Goal: Task Accomplishment & Management: Manage account settings

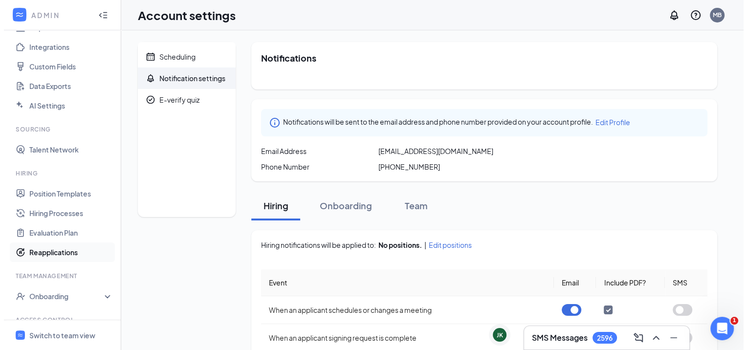
scroll to position [159, 0]
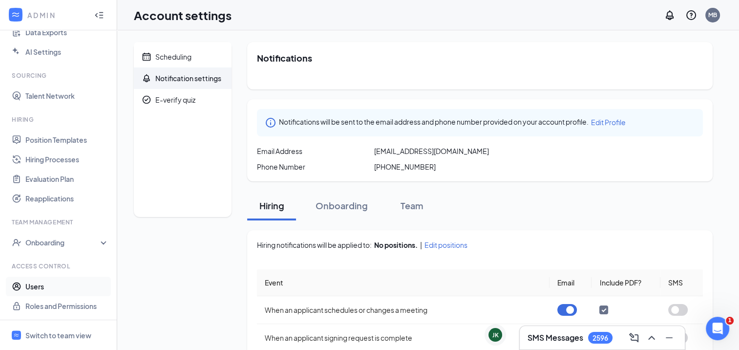
click at [25, 287] on link "Users" at bounding box center [67, 287] width 84 height 20
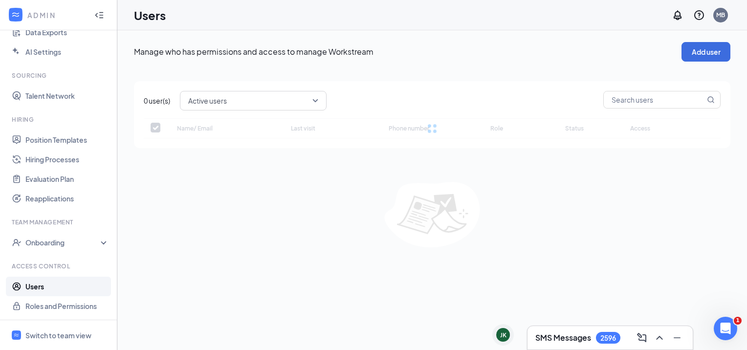
checkbox input "false"
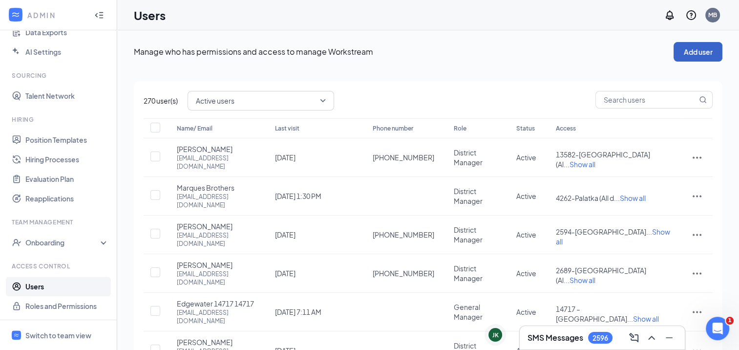
click at [682, 53] on button "Add user" at bounding box center [698, 52] width 49 height 20
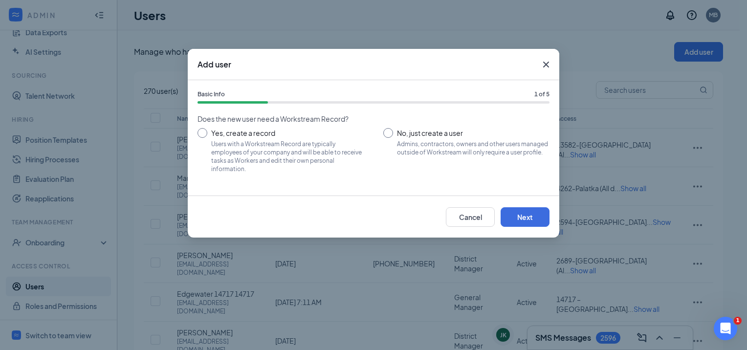
click at [237, 135] on input "Yes, create a record Users with a Workstream Record are typically employees of …" at bounding box center [280, 150] width 166 height 44
radio input "true"
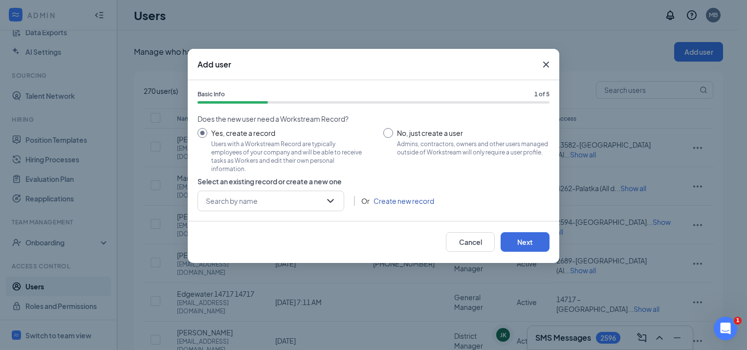
click at [380, 202] on link "Create new record" at bounding box center [403, 200] width 61 height 11
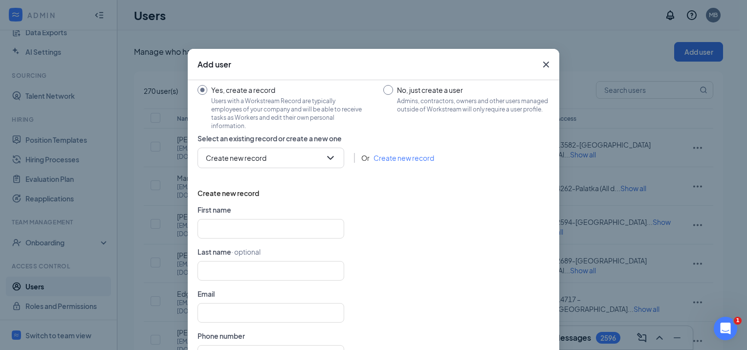
scroll to position [74, 0]
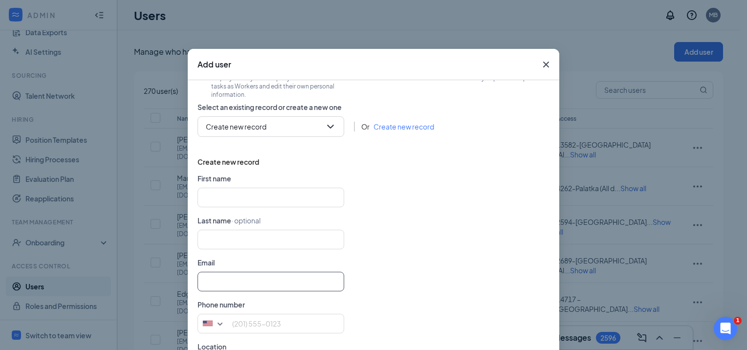
click at [240, 279] on input "text" at bounding box center [270, 282] width 147 height 20
paste input "[EMAIL_ADDRESS][DOMAIN_NAME]"
type input "[EMAIL_ADDRESS][DOMAIN_NAME]"
click at [242, 236] on input "text" at bounding box center [270, 240] width 147 height 20
type input "B"
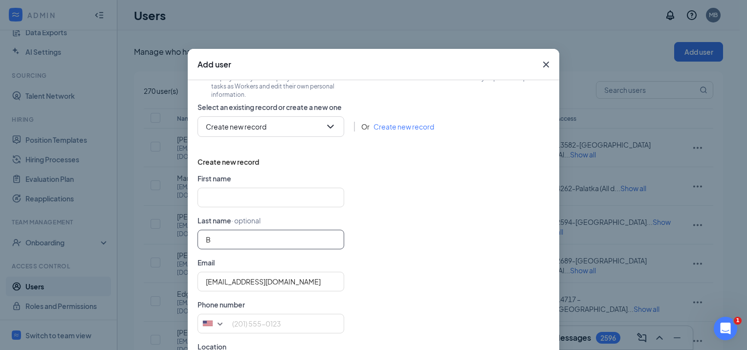
type input "B"
type input "[GEOGRAPHIC_DATA]"
click at [227, 192] on input "B" at bounding box center [270, 198] width 147 height 20
type input "[GEOGRAPHIC_DATA]"
type input "B"
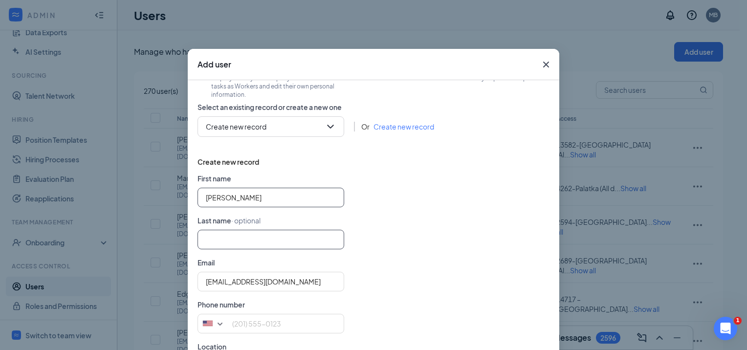
type input "[PERSON_NAME]"
click at [203, 244] on input "text" at bounding box center [270, 240] width 147 height 20
type input "[GEOGRAPHIC_DATA]"
click at [456, 281] on div "[EMAIL_ADDRESS][DOMAIN_NAME]" at bounding box center [373, 282] width 352 height 20
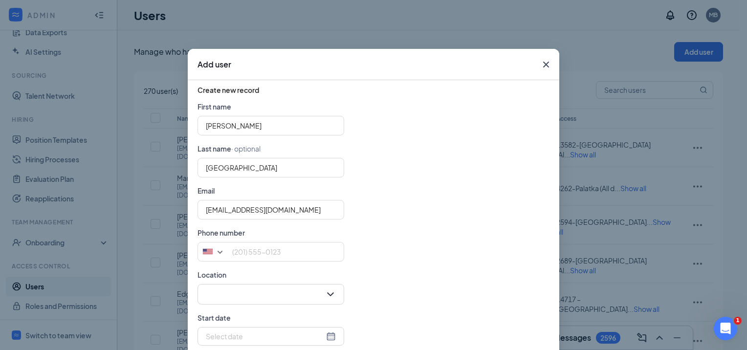
scroll to position [149, 0]
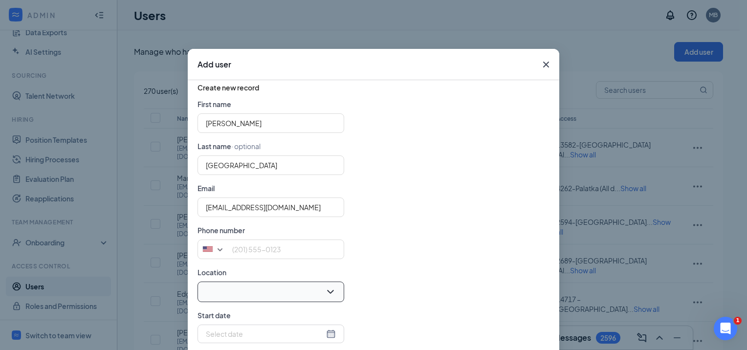
click at [321, 289] on input "search" at bounding box center [267, 292] width 128 height 20
click at [290, 284] on input "search" at bounding box center [267, 292] width 128 height 20
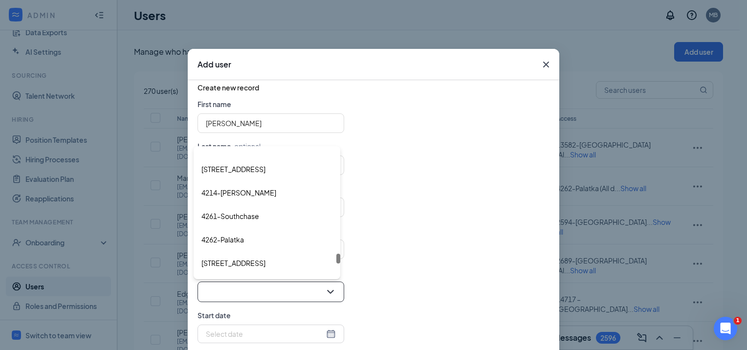
scroll to position [3206, 0]
click at [241, 264] on span "999 - Corporate" at bounding box center [226, 264] width 51 height 12
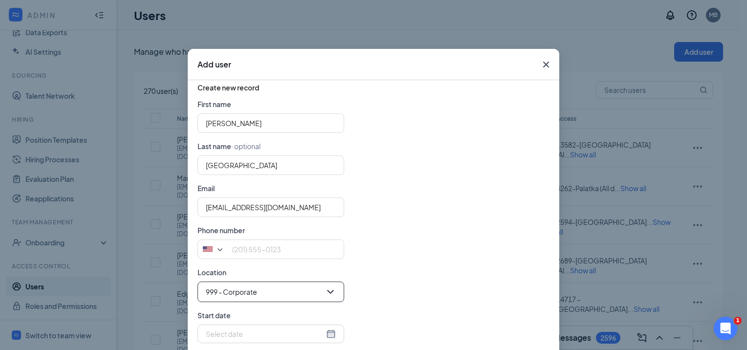
scroll to position [64, 0]
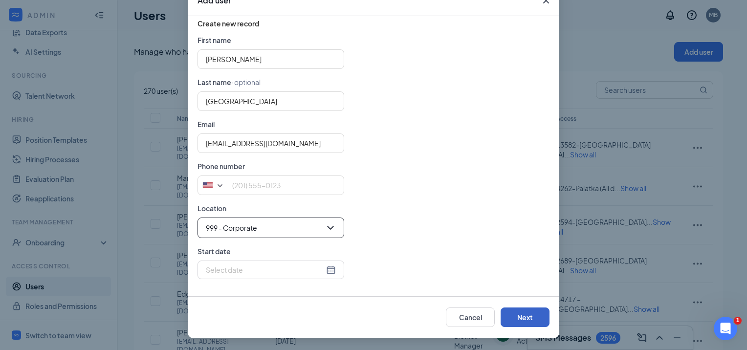
click at [521, 317] on button "Next" at bounding box center [524, 317] width 49 height 20
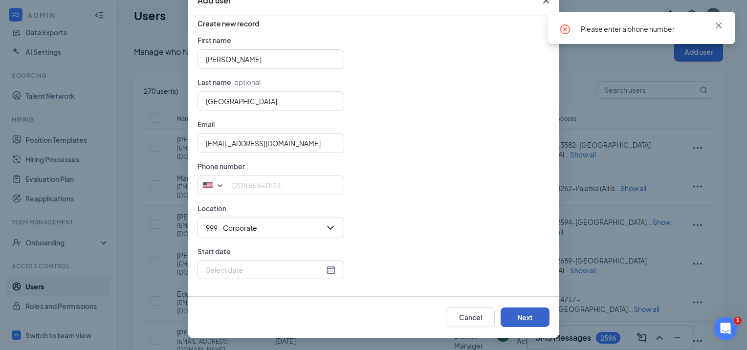
click at [521, 317] on button "Next" at bounding box center [524, 317] width 49 height 20
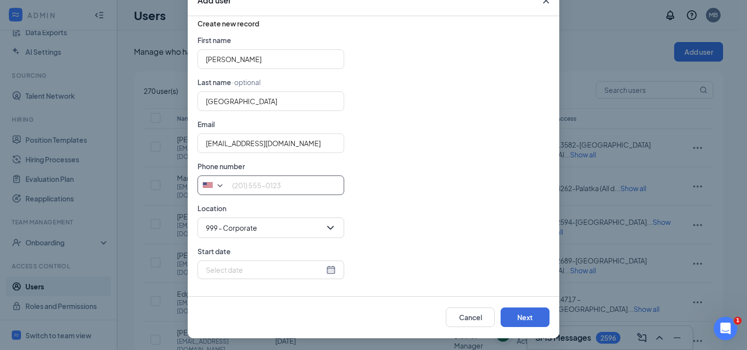
click at [313, 188] on input "tel" at bounding box center [270, 185] width 147 height 20
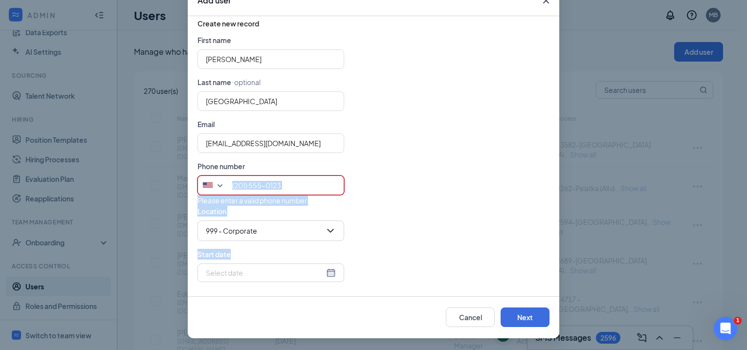
drag, startPoint x: 393, startPoint y: 278, endPoint x: 249, endPoint y: 186, distance: 171.4
click at [249, 186] on form "First name [PERSON_NAME] Last name · optional [GEOGRAPHIC_DATA] Email [EMAIL_AD…" at bounding box center [373, 162] width 352 height 255
click at [249, 186] on input "tel" at bounding box center [270, 185] width 147 height 20
paste input "3056700746"
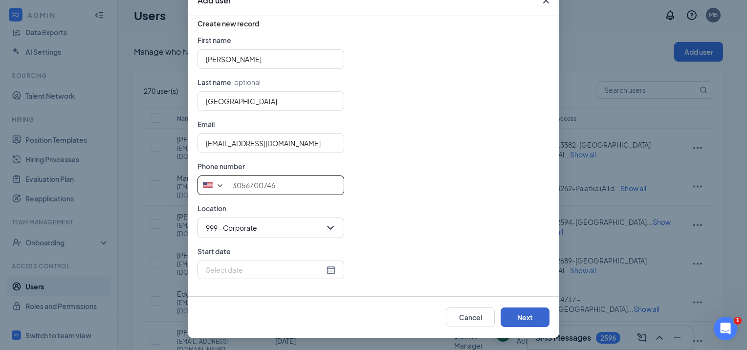
type input "3056700746"
click at [533, 316] on button "Next" at bounding box center [524, 317] width 49 height 20
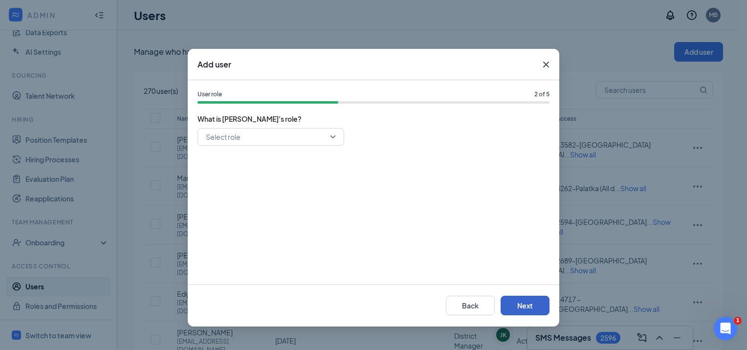
scroll to position [0, 0]
click at [323, 140] on input "search" at bounding box center [267, 137] width 128 height 17
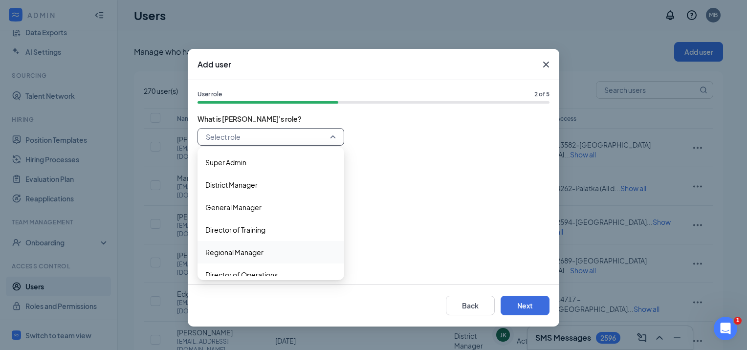
scroll to position [10, 0]
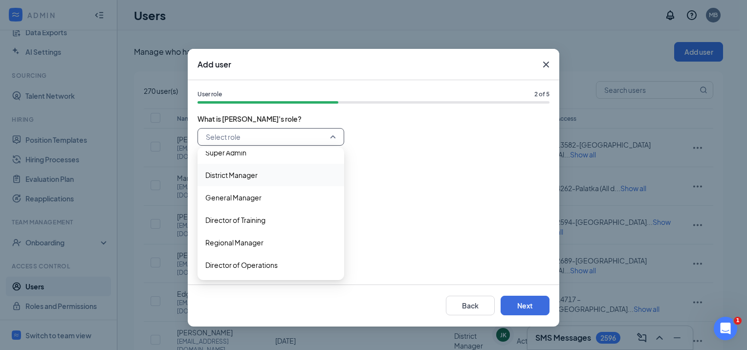
click at [287, 180] on span "District Manager" at bounding box center [270, 175] width 131 height 11
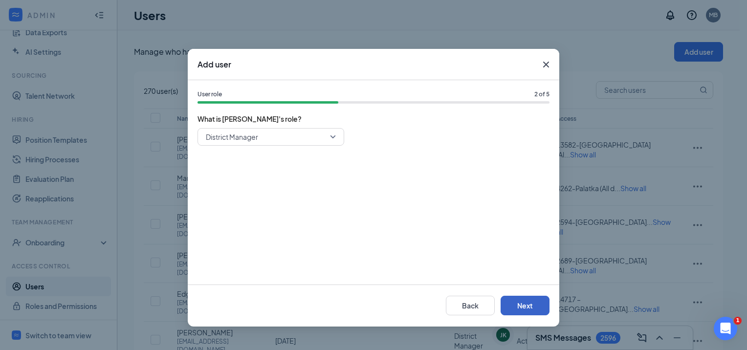
click at [532, 304] on button "Next" at bounding box center [524, 306] width 49 height 20
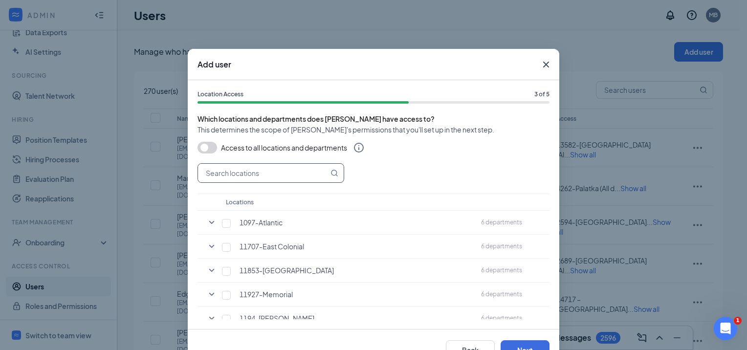
click at [283, 168] on input "text" at bounding box center [263, 173] width 130 height 19
click at [210, 145] on button "button" at bounding box center [207, 148] width 20 height 12
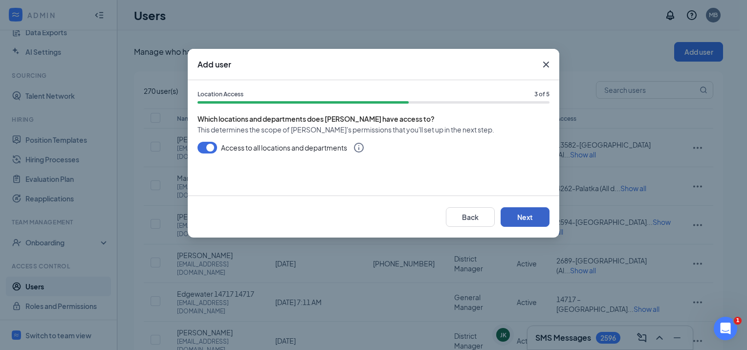
click at [516, 217] on button "Next" at bounding box center [524, 217] width 49 height 20
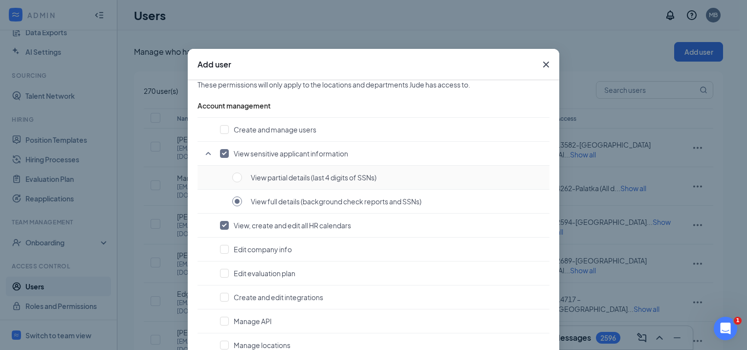
scroll to position [47, 0]
click at [221, 221] on input "checkbox" at bounding box center [224, 223] width 9 height 9
checkbox input "false"
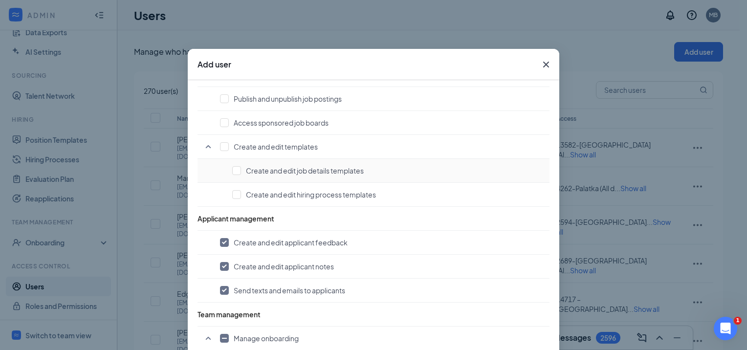
scroll to position [497, 0]
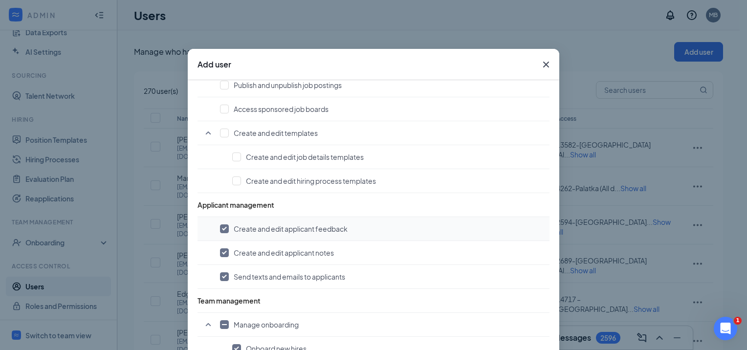
click at [214, 225] on td "Create and edit applicant feedback" at bounding box center [373, 229] width 352 height 24
click at [220, 225] on input "checkbox" at bounding box center [224, 228] width 9 height 9
checkbox input "false"
click at [222, 248] on input "checkbox" at bounding box center [224, 252] width 9 height 9
checkbox input "false"
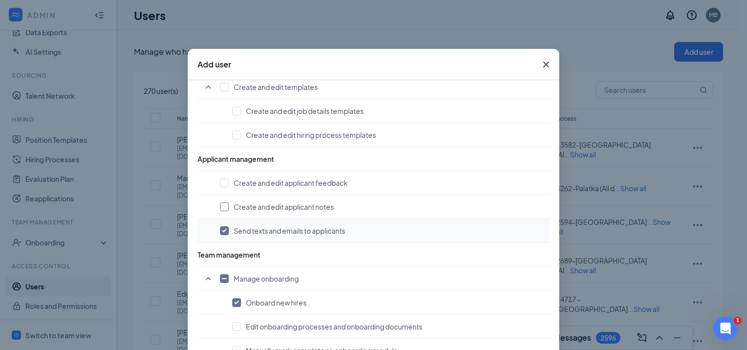
scroll to position [555, 0]
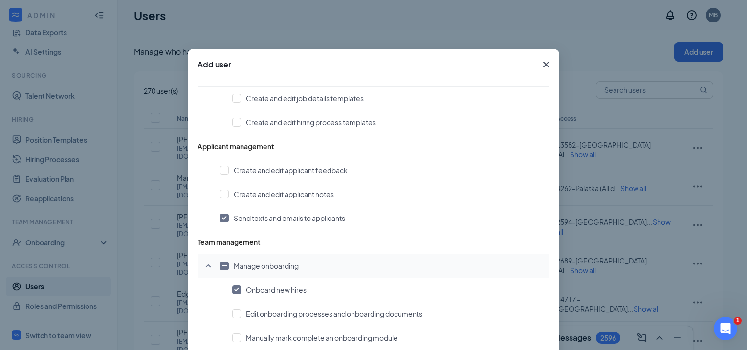
click at [215, 261] on td "Manage onboarding" at bounding box center [373, 266] width 352 height 24
click at [220, 262] on input "checkbox" at bounding box center [224, 265] width 9 height 9
checkbox input "true"
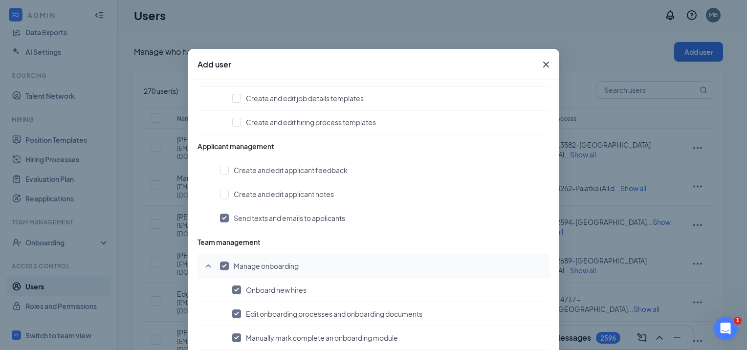
click at [220, 263] on input "checkbox" at bounding box center [224, 265] width 9 height 9
checkbox input "false"
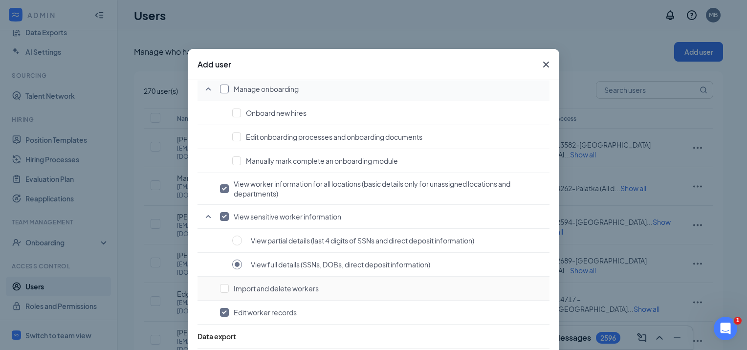
scroll to position [774, 0]
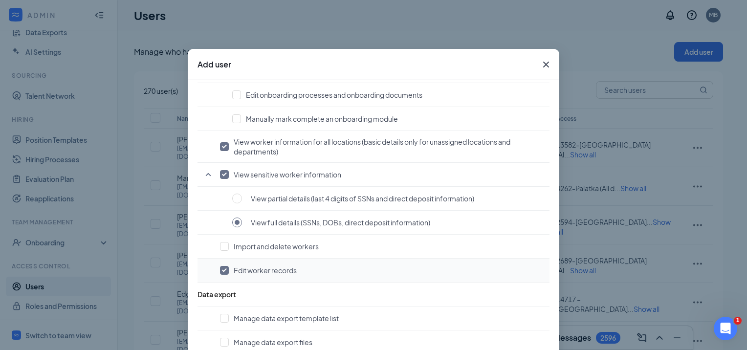
click at [220, 266] on input "checkbox" at bounding box center [224, 270] width 9 height 9
checkbox input "false"
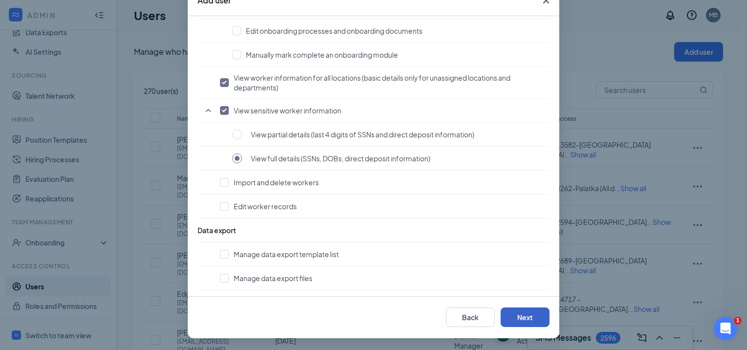
click at [519, 322] on button "Next" at bounding box center [524, 317] width 49 height 20
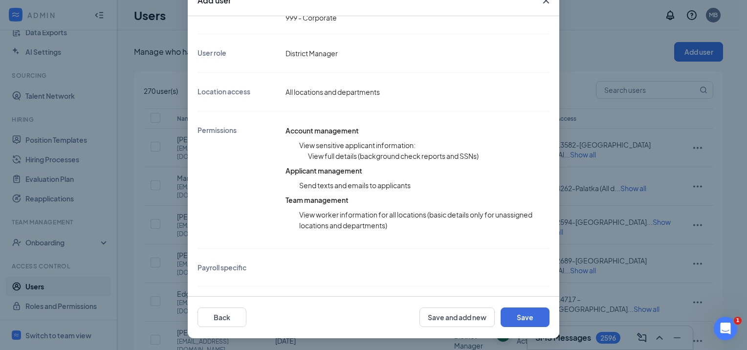
scroll to position [147, 0]
click at [521, 307] on button "Save" at bounding box center [524, 317] width 49 height 20
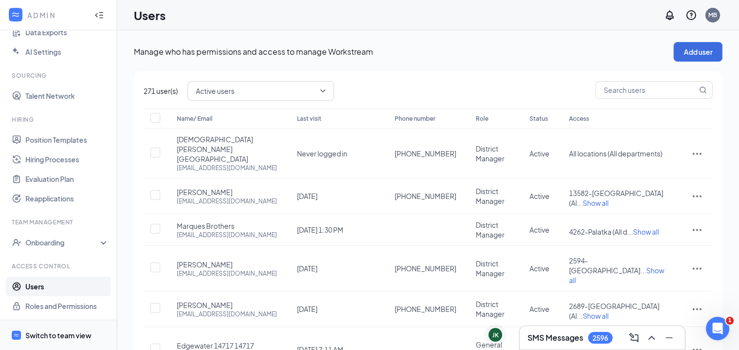
click at [27, 330] on div "Switch to team view" at bounding box center [58, 335] width 66 height 10
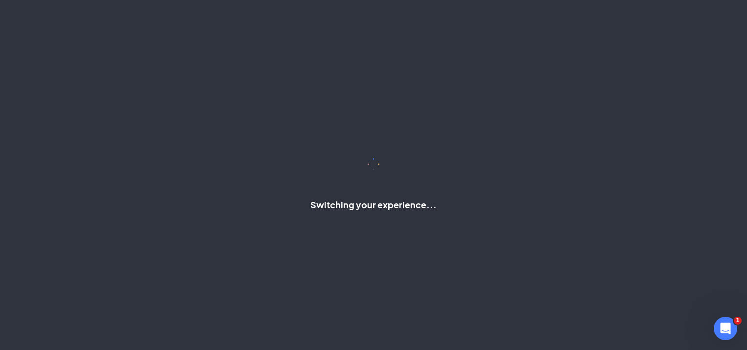
scroll to position [52, 0]
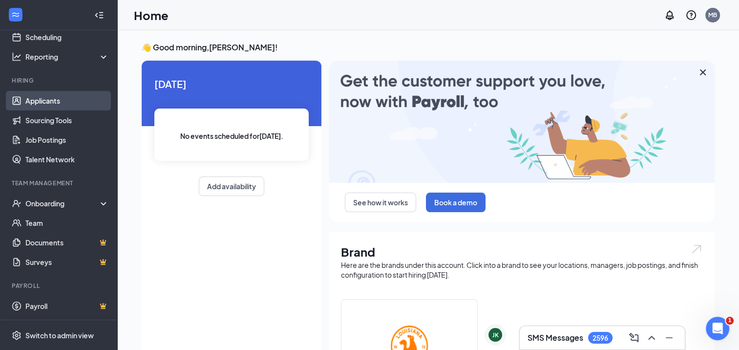
click at [55, 101] on link "Applicants" at bounding box center [67, 101] width 84 height 20
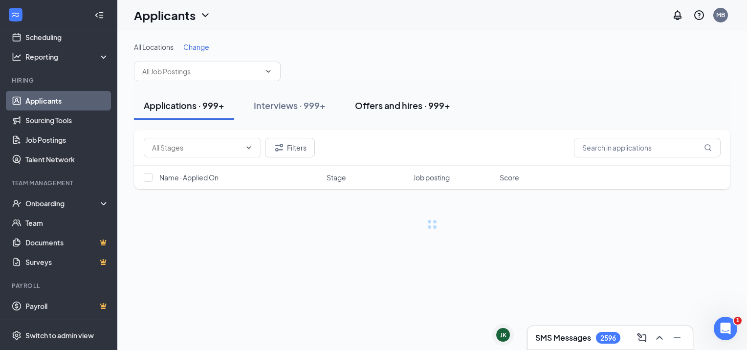
click at [413, 108] on div "Offers and hires · 999+" at bounding box center [402, 105] width 95 height 12
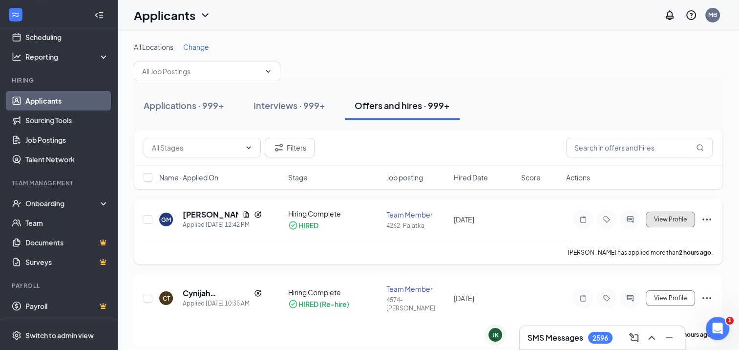
click at [656, 218] on span "View Profile" at bounding box center [670, 219] width 33 height 7
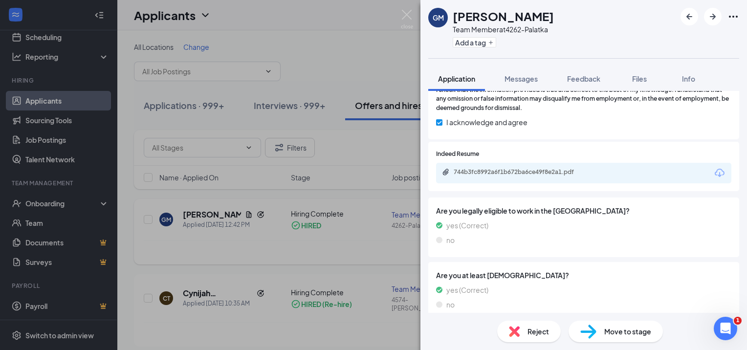
scroll to position [479, 0]
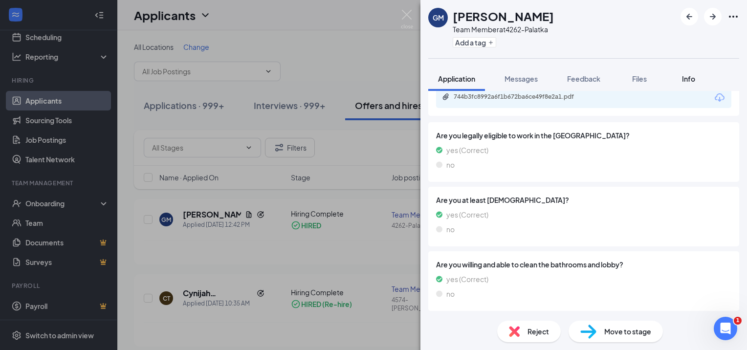
click at [686, 68] on button "Info" at bounding box center [688, 78] width 39 height 24
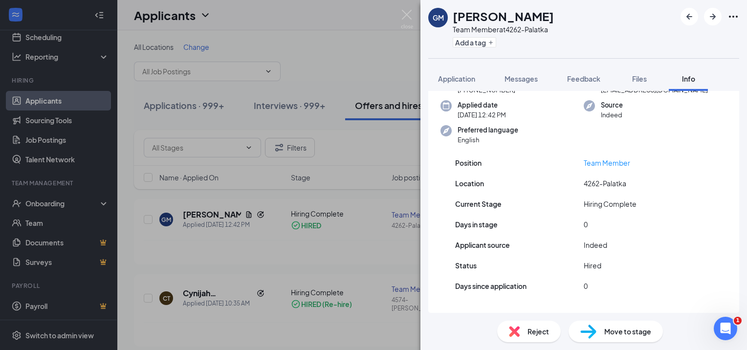
click at [685, 82] on span "Info" at bounding box center [688, 78] width 13 height 9
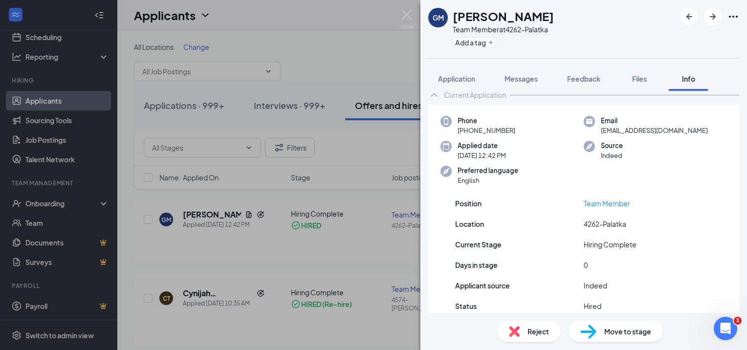
scroll to position [7, 0]
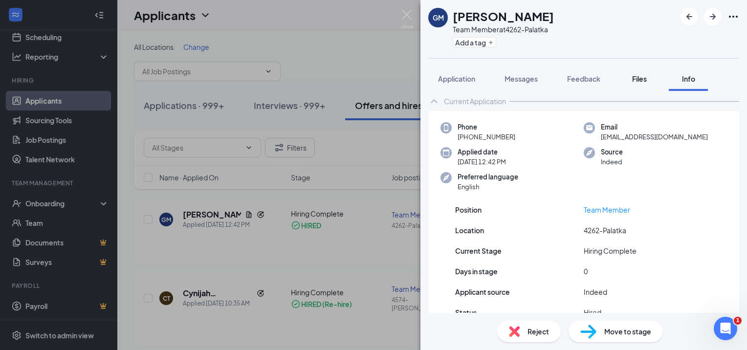
click at [631, 80] on div "Files" at bounding box center [640, 79] width 20 height 10
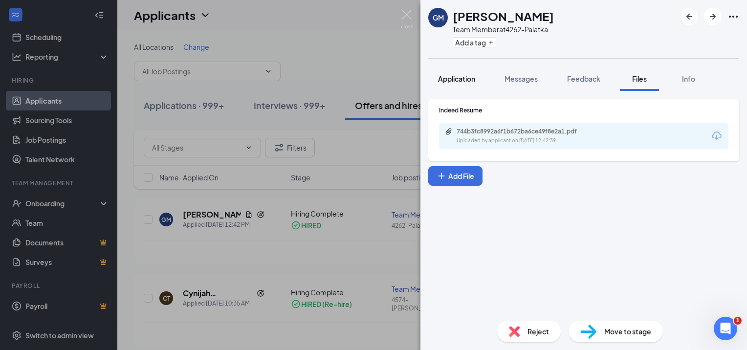
click at [460, 76] on span "Application" at bounding box center [456, 78] width 37 height 9
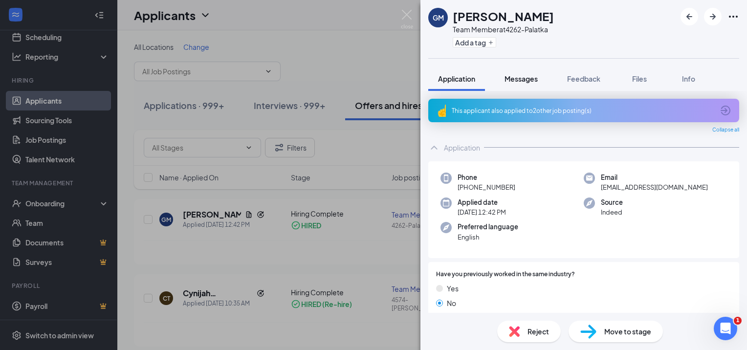
click at [532, 77] on span "Messages" at bounding box center [520, 78] width 33 height 9
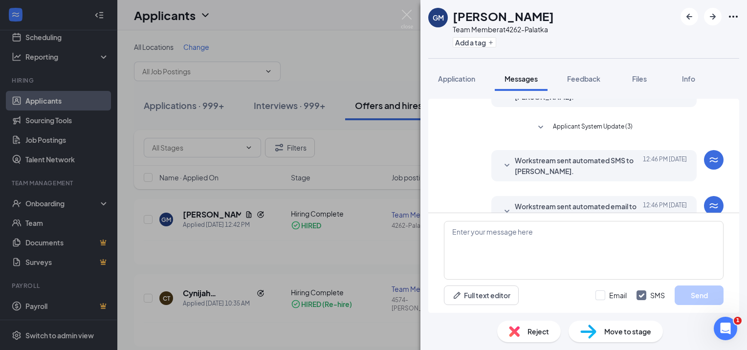
scroll to position [203, 0]
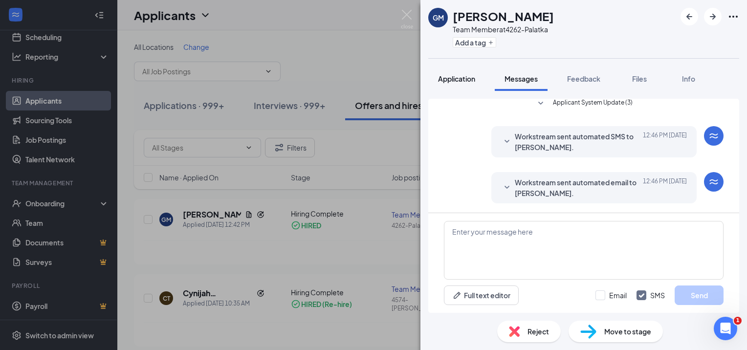
click at [471, 74] on span "Application" at bounding box center [456, 78] width 37 height 9
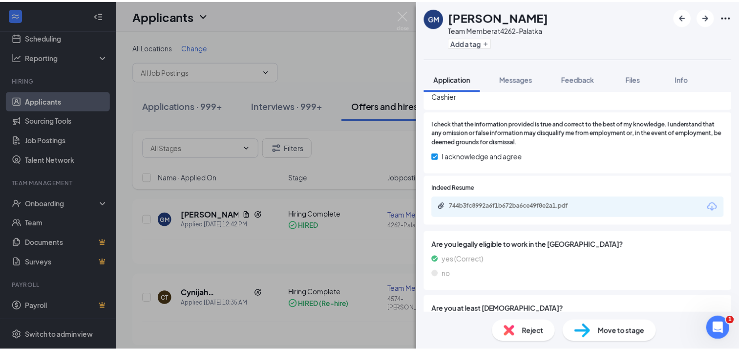
scroll to position [384, 0]
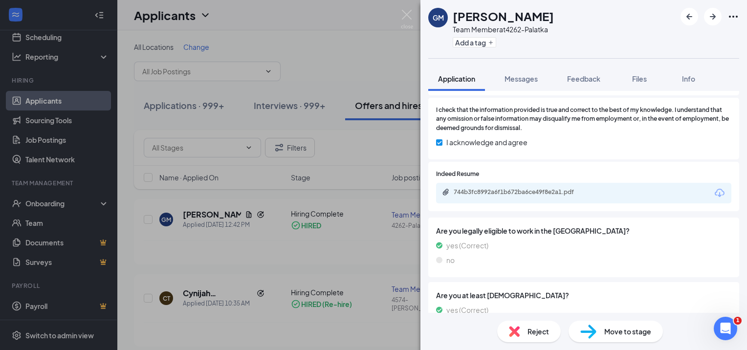
click at [396, 60] on div "GM Genarius [PERSON_NAME] Team Member at 4262-Palatka Add a tag Application Mes…" at bounding box center [373, 175] width 747 height 350
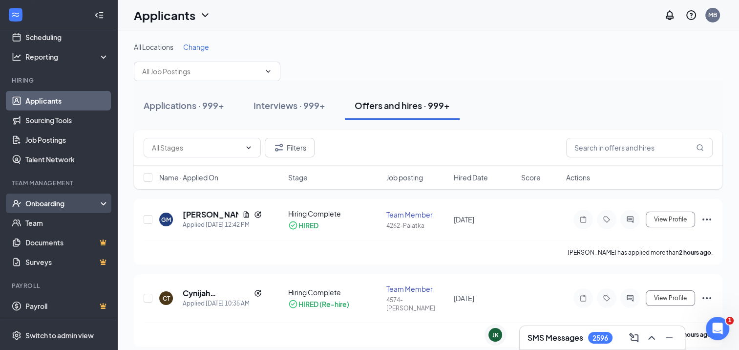
click at [42, 204] on div "Onboarding" at bounding box center [62, 203] width 75 height 10
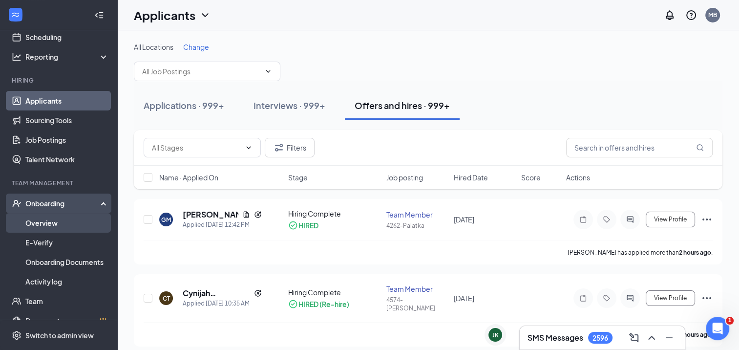
click at [47, 221] on link "Overview" at bounding box center [67, 223] width 84 height 20
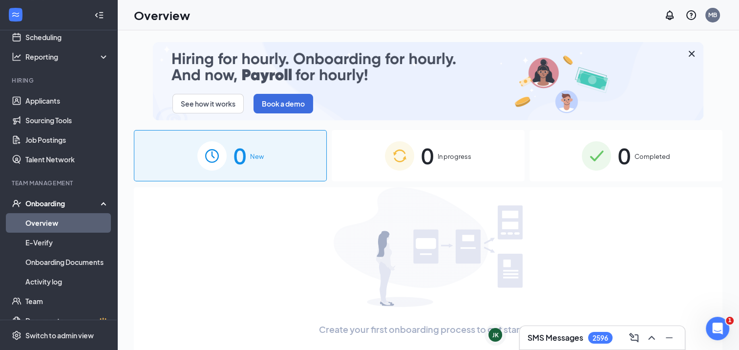
click at [397, 206] on img at bounding box center [428, 247] width 189 height 120
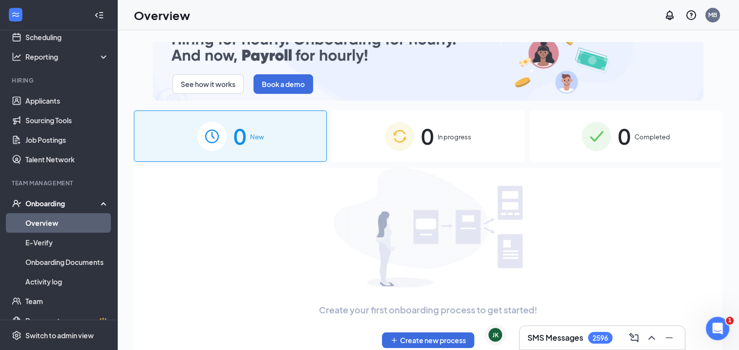
scroll to position [44, 0]
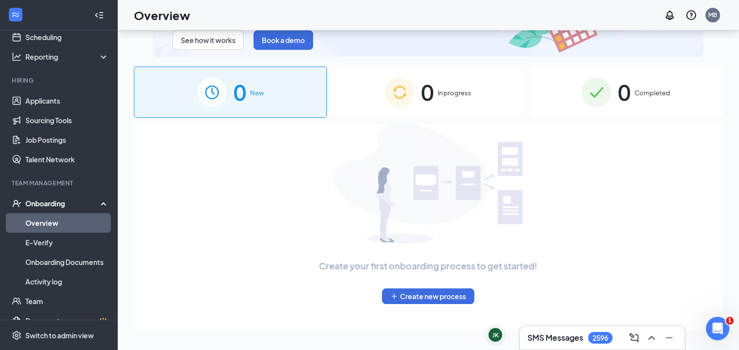
click at [618, 102] on span "0" at bounding box center [624, 92] width 13 height 34
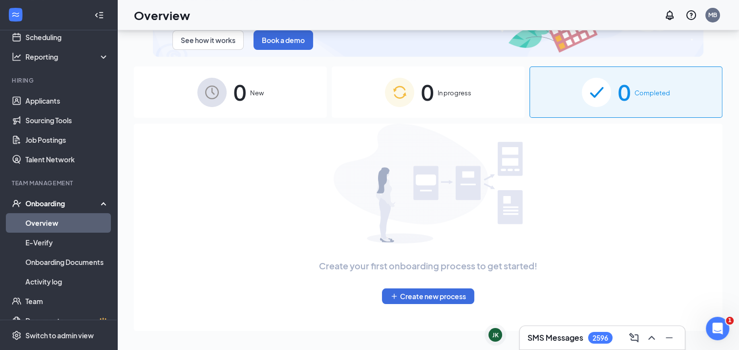
click at [486, 113] on div "0 In progress" at bounding box center [428, 91] width 193 height 51
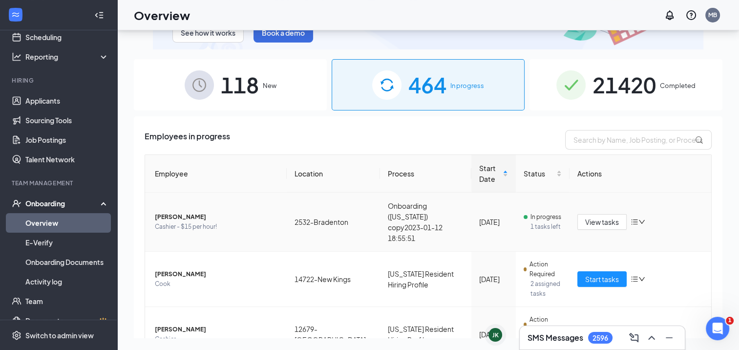
scroll to position [28, 0]
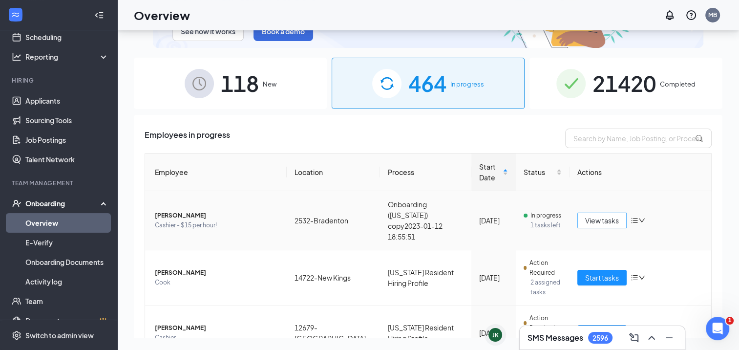
click at [589, 215] on span "View tasks" at bounding box center [603, 220] width 34 height 11
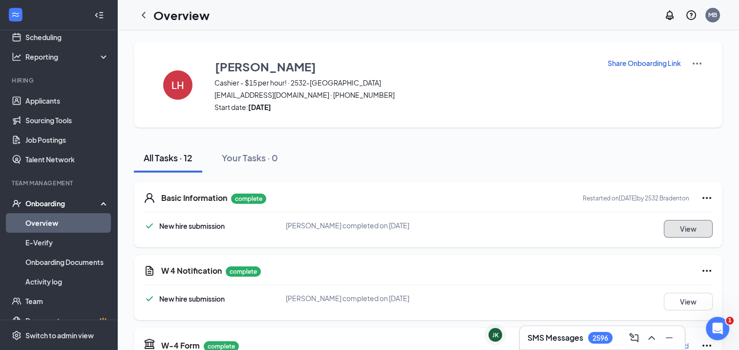
click at [682, 226] on button "View" at bounding box center [688, 229] width 49 height 18
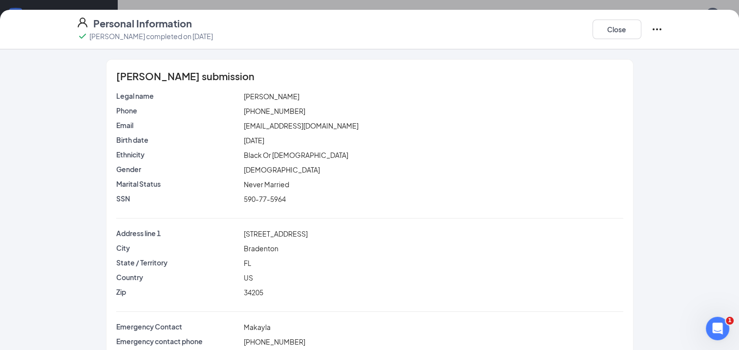
click at [649, 127] on div "[PERSON_NAME] submission Legal name [PERSON_NAME] Phone [PHONE_NUMBER] Email [E…" at bounding box center [370, 218] width 626 height 319
click at [602, 34] on button "Close" at bounding box center [617, 30] width 49 height 20
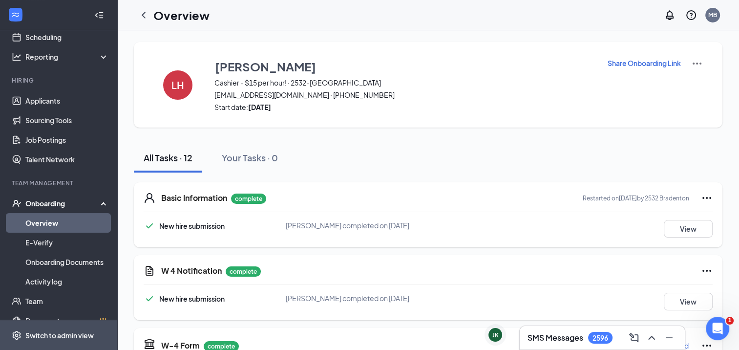
click at [26, 331] on div "Switch to admin view" at bounding box center [59, 335] width 68 height 10
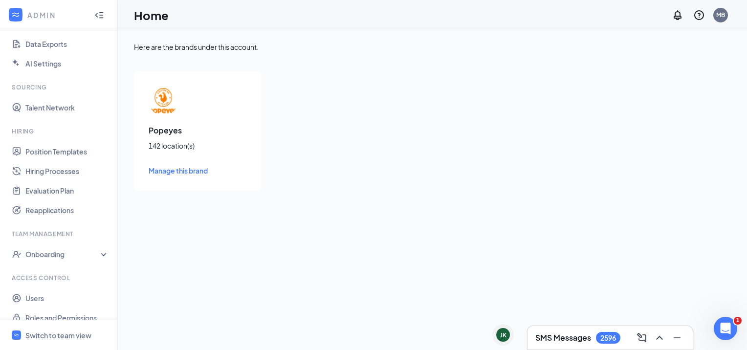
scroll to position [159, 0]
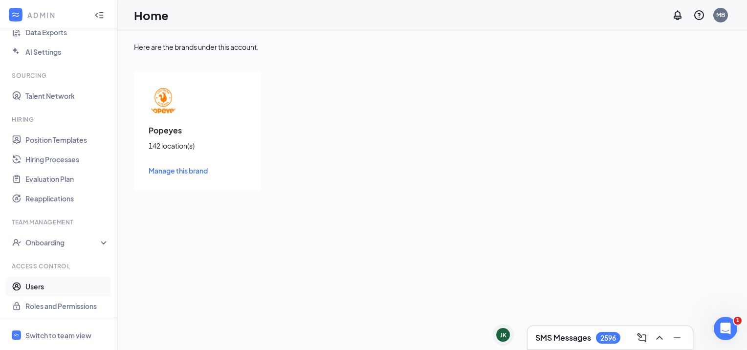
click at [33, 288] on link "Users" at bounding box center [67, 287] width 84 height 20
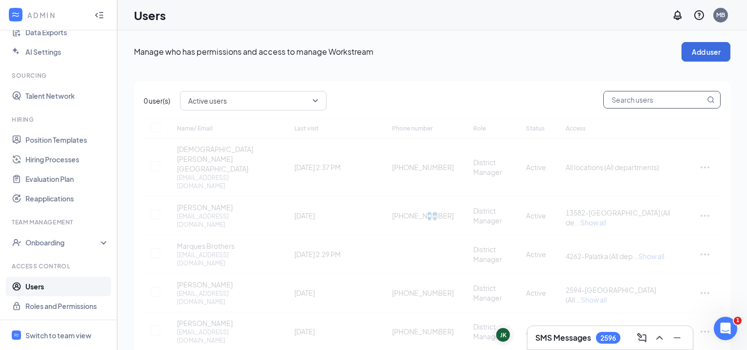
checkbox input "false"
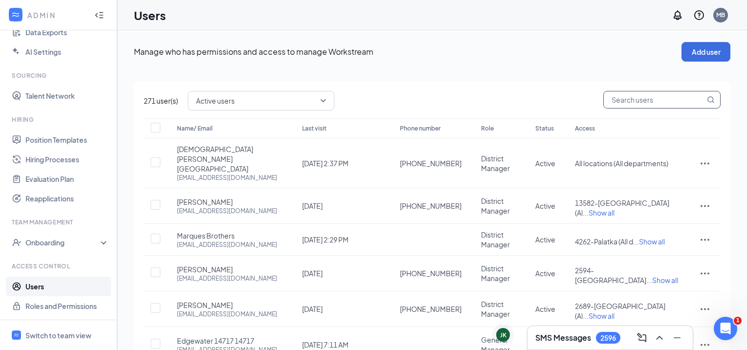
click at [619, 102] on input "text" at bounding box center [654, 99] width 101 height 17
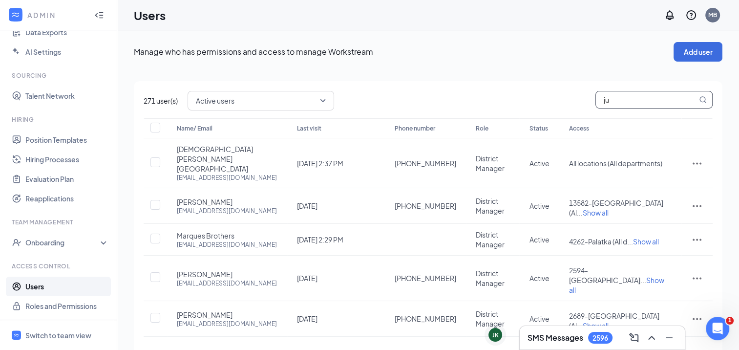
type input "jud"
checkbox input "true"
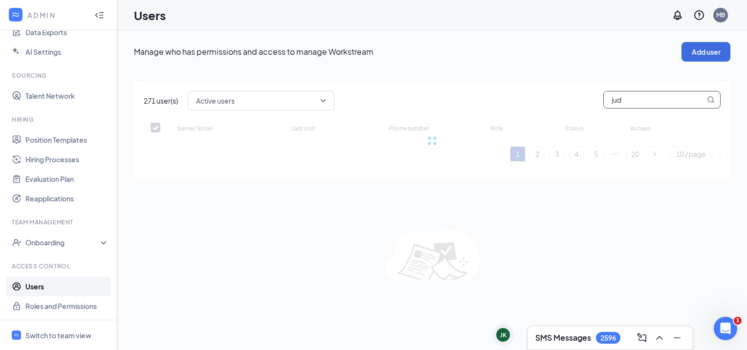
type input "[DEMOGRAPHIC_DATA]"
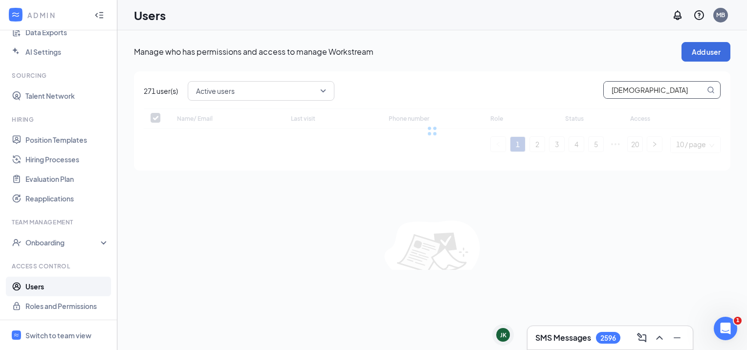
checkbox input "false"
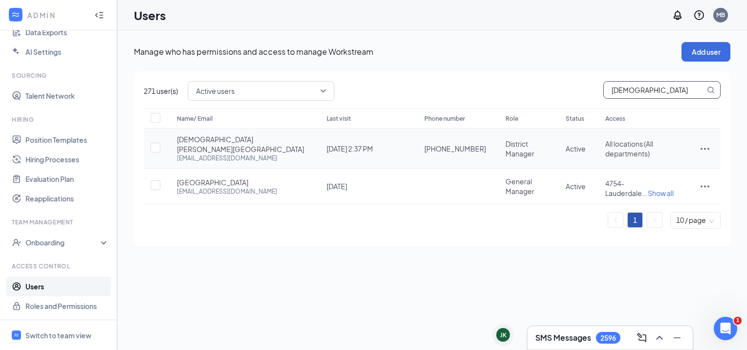
type input "[DEMOGRAPHIC_DATA]"
click at [707, 143] on icon "ActionsIcon" at bounding box center [705, 149] width 12 height 12
click at [678, 167] on span "Edit user" at bounding box center [672, 164] width 61 height 11
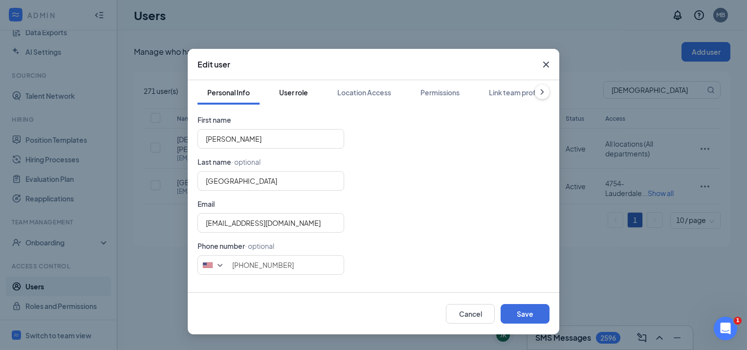
click at [299, 88] on div "User role" at bounding box center [293, 92] width 29 height 10
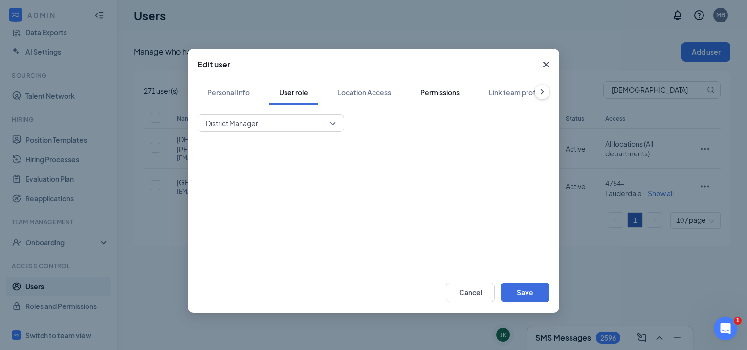
click at [461, 88] on button "Permissions" at bounding box center [440, 92] width 59 height 24
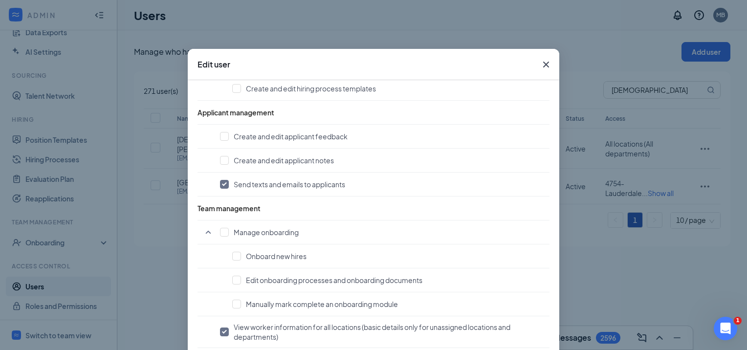
scroll to position [565, 0]
click at [220, 227] on input "checkbox" at bounding box center [224, 231] width 9 height 9
checkbox input "true"
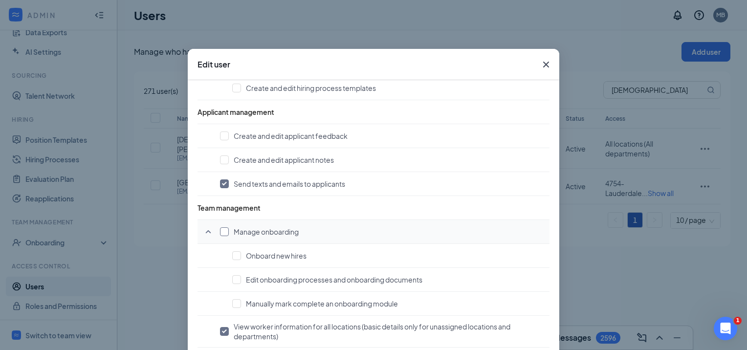
checkbox input "true"
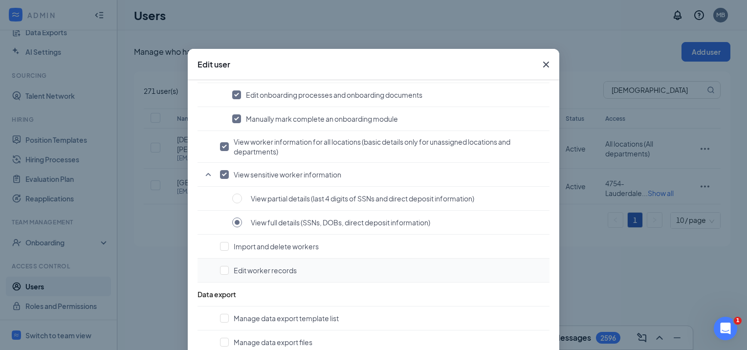
scroll to position [64, 0]
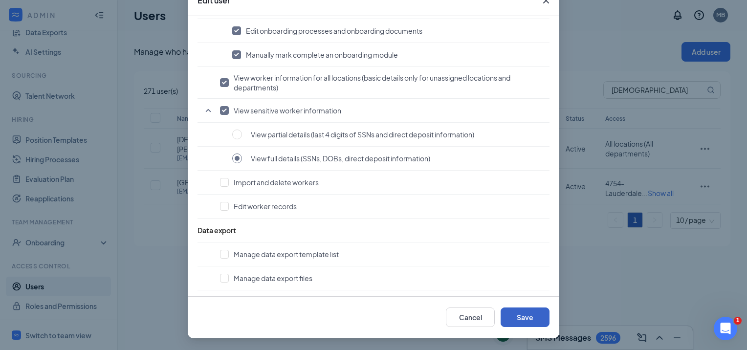
click at [522, 322] on button "Save" at bounding box center [524, 317] width 49 height 20
